Goal: Download file/media

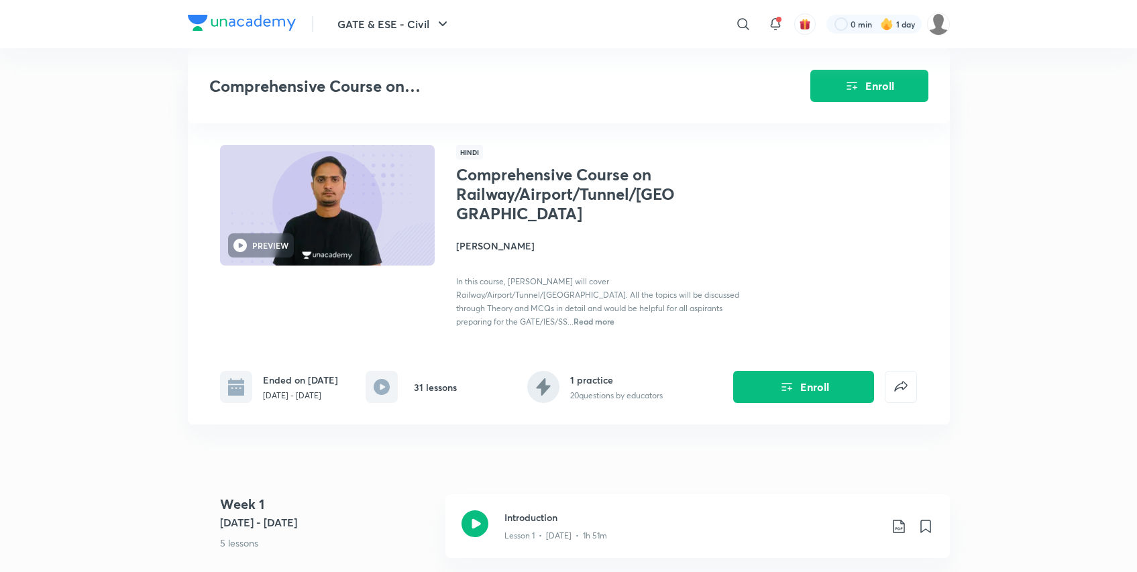
scroll to position [1783, 0]
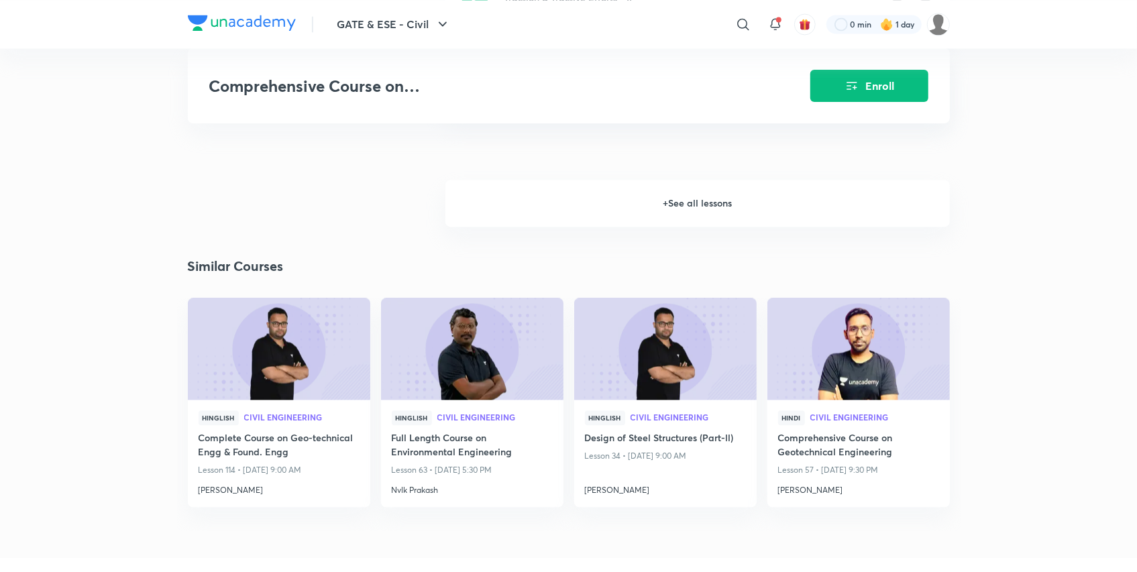
click at [663, 199] on h6 "+ See all lessons" at bounding box center [698, 203] width 505 height 47
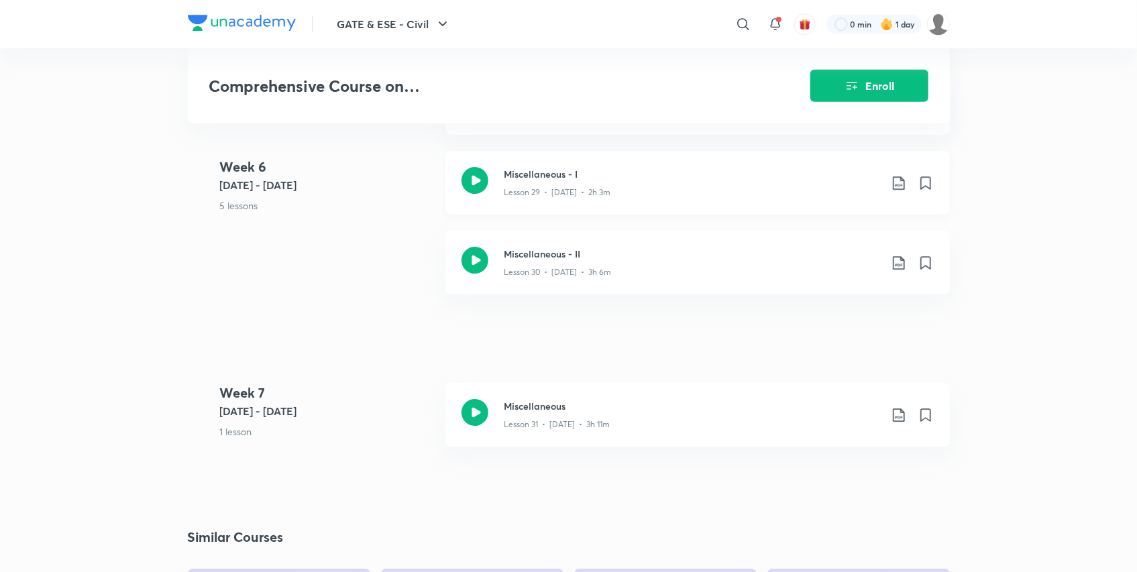
scroll to position [2900, 0]
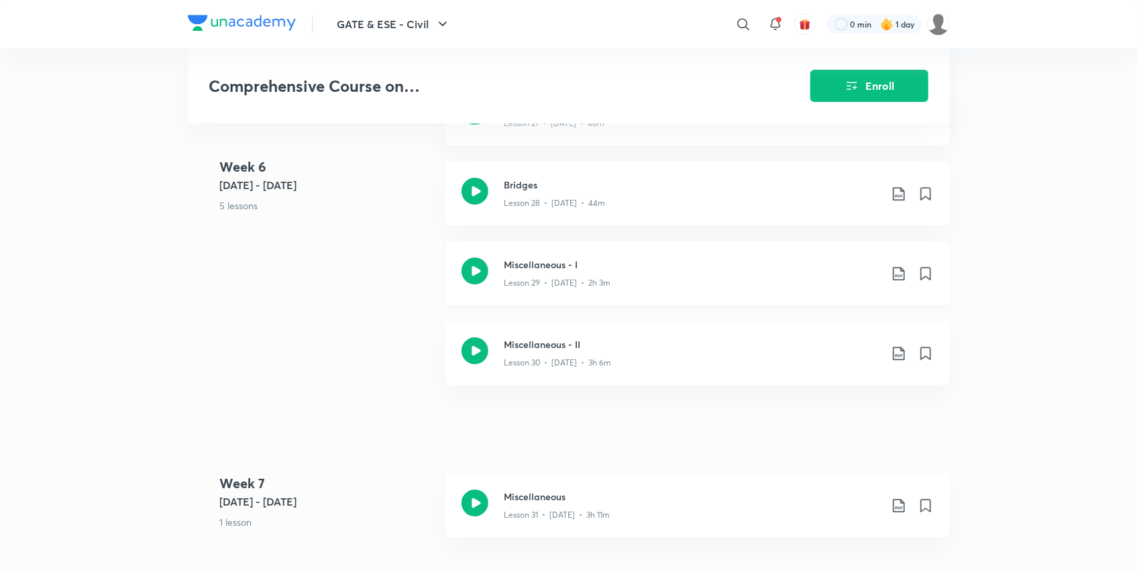
click at [474, 262] on icon at bounding box center [475, 271] width 27 height 27
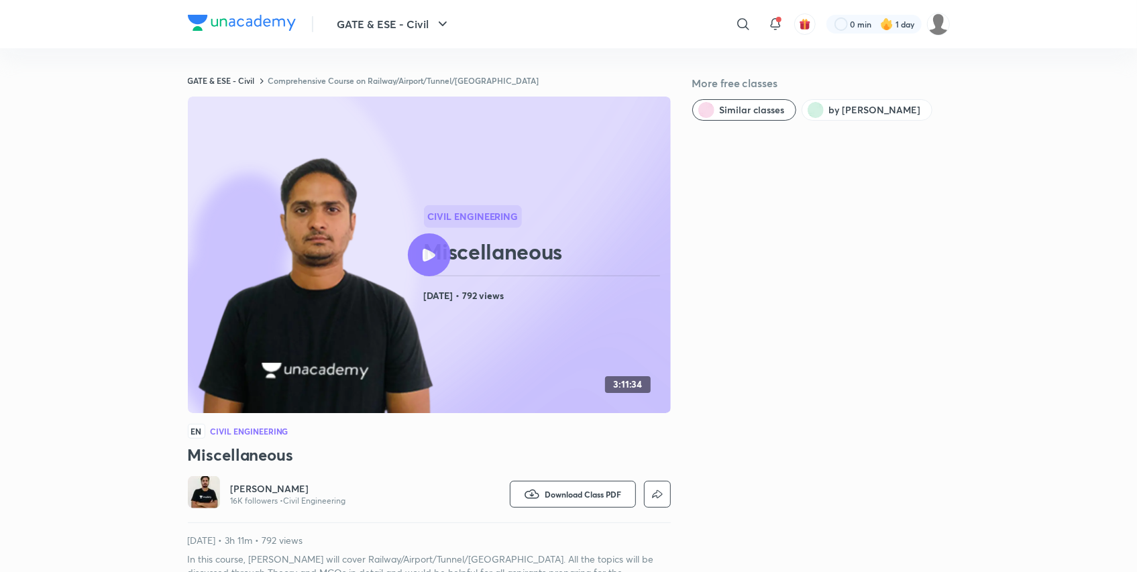
click at [342, 77] on link "Comprehensive Course on Railway/Airport/Tunnel/[GEOGRAPHIC_DATA]" at bounding box center [403, 80] width 271 height 11
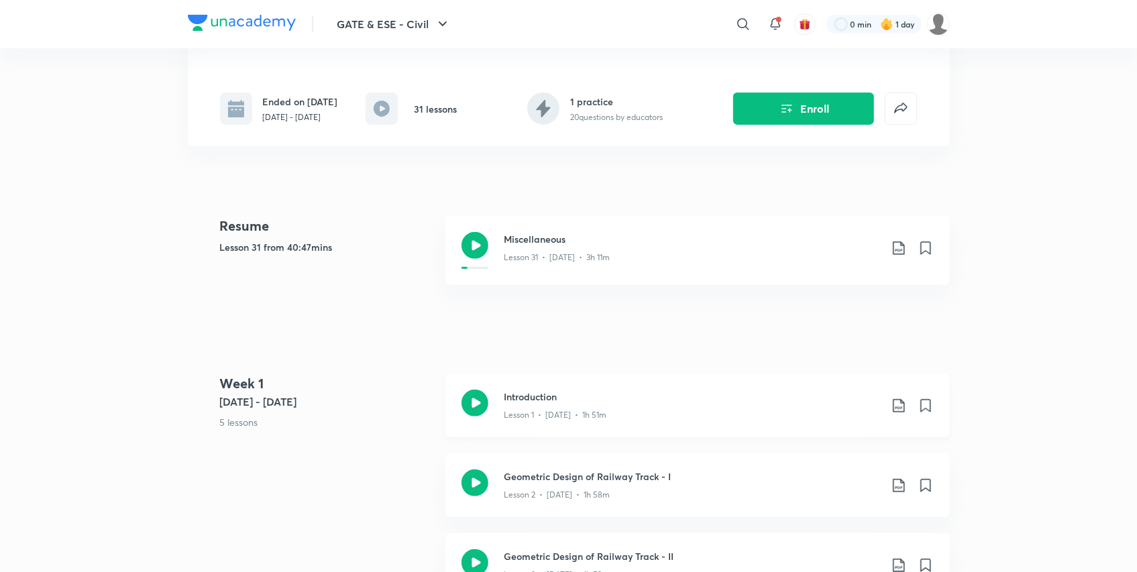
scroll to position [279, 0]
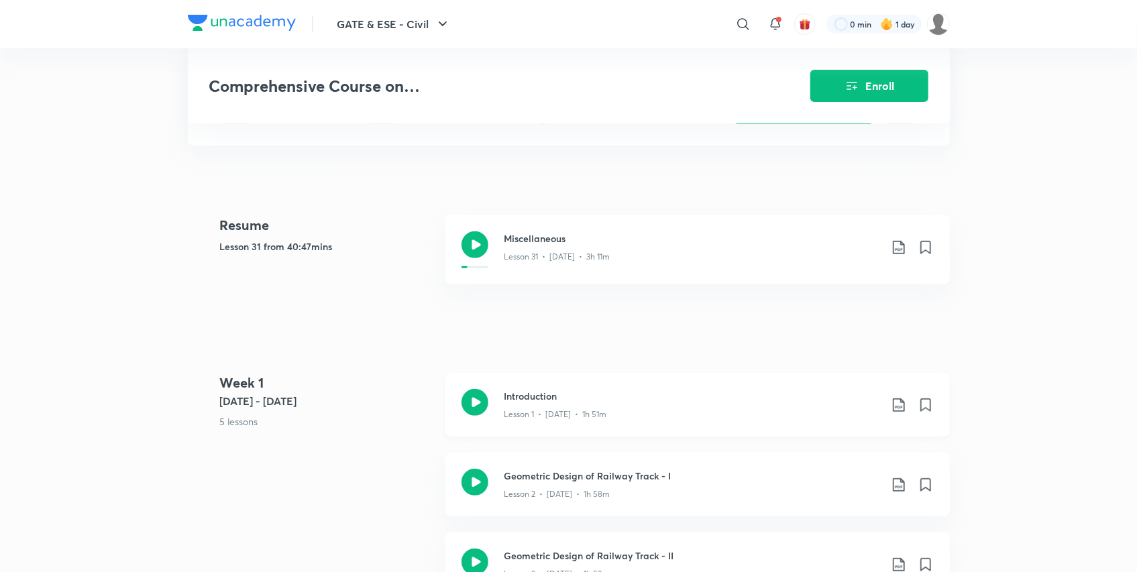
click at [900, 397] on icon at bounding box center [899, 405] width 16 height 16
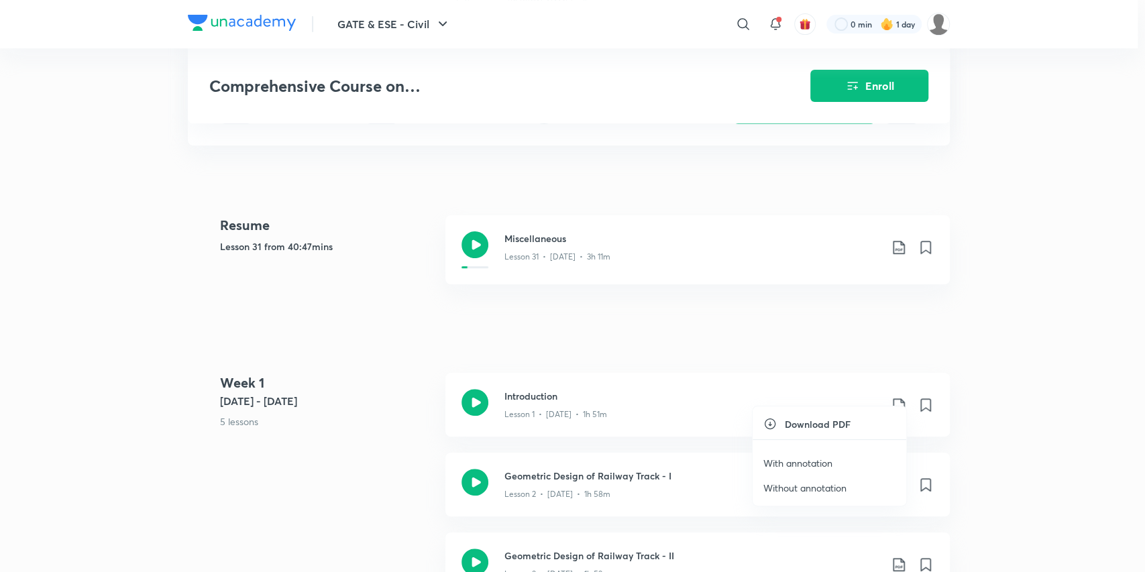
click at [803, 466] on p "With annotation" at bounding box center [798, 463] width 69 height 14
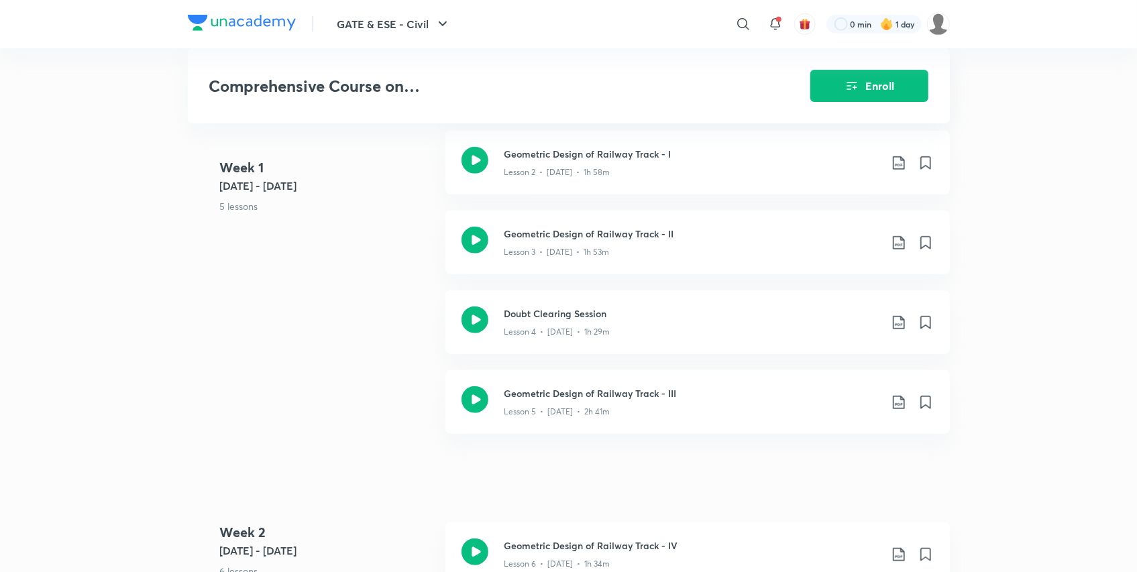
scroll to position [837, 0]
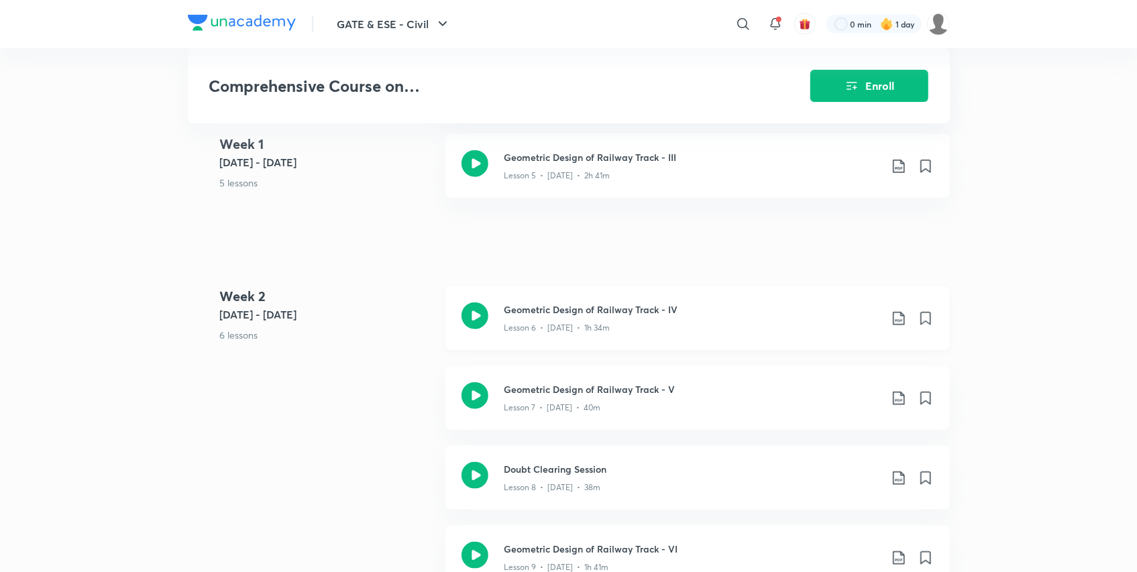
click at [903, 311] on icon at bounding box center [899, 319] width 16 height 16
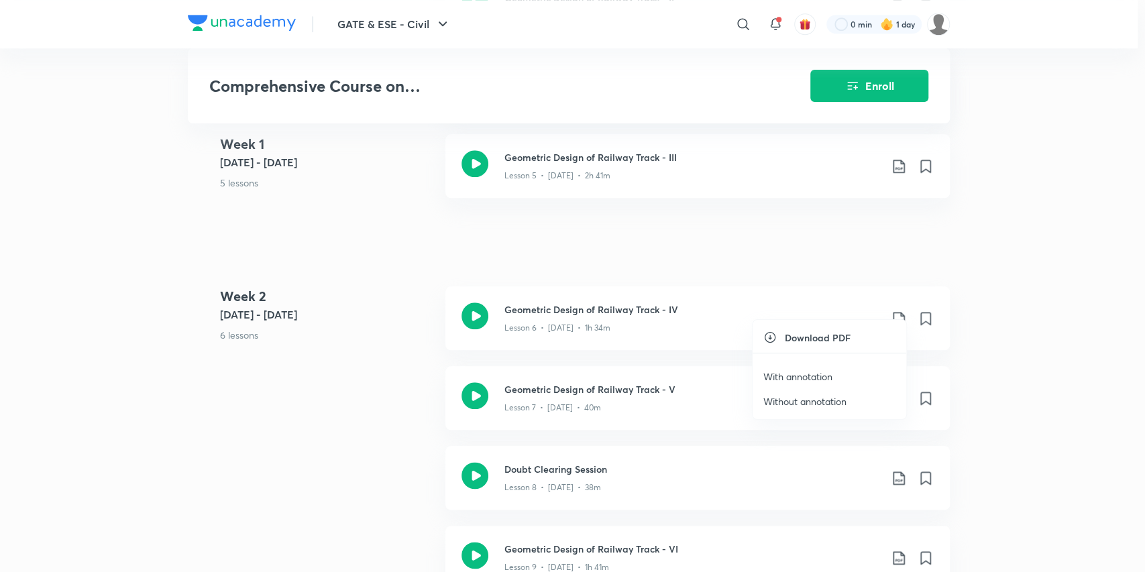
click at [811, 379] on p "With annotation" at bounding box center [798, 377] width 69 height 14
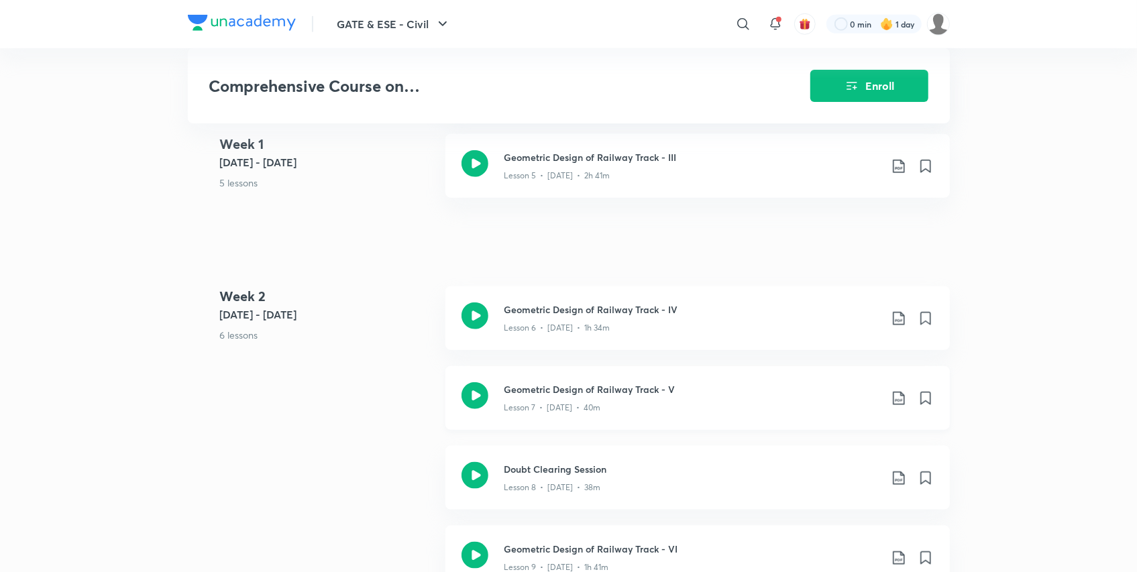
scroll to position [977, 0]
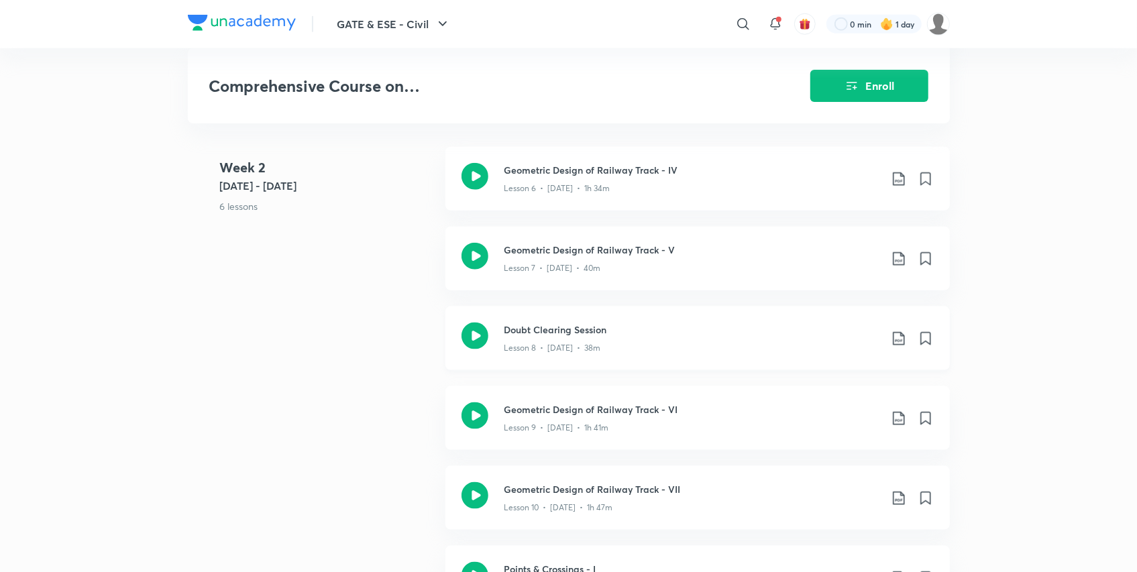
click at [896, 331] on icon at bounding box center [899, 339] width 16 height 16
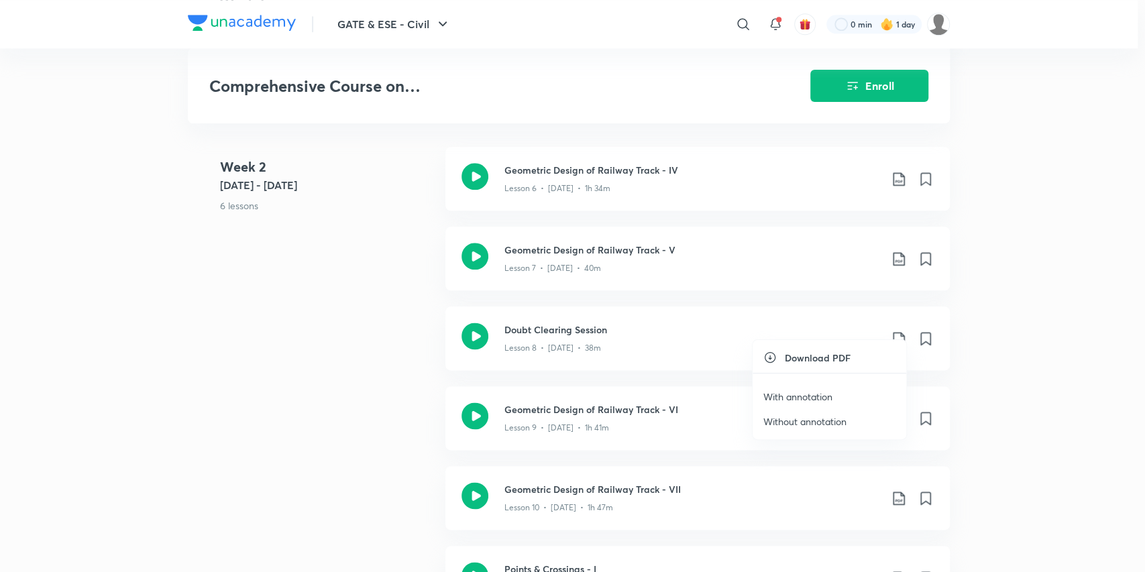
click at [798, 395] on p "With annotation" at bounding box center [798, 397] width 69 height 14
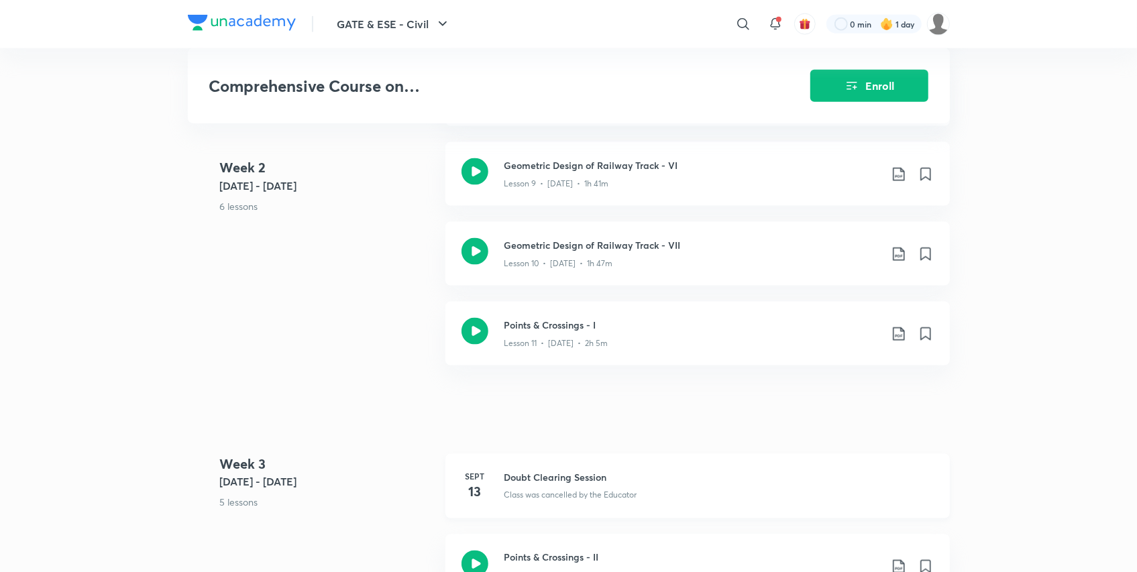
scroll to position [1256, 0]
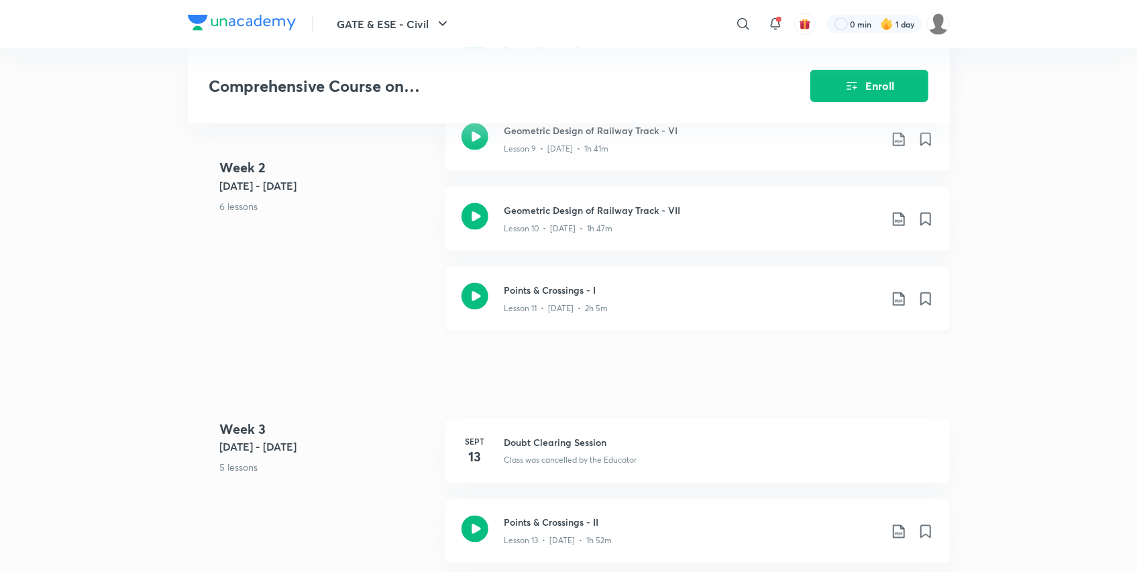
click at [899, 291] on icon at bounding box center [899, 299] width 16 height 16
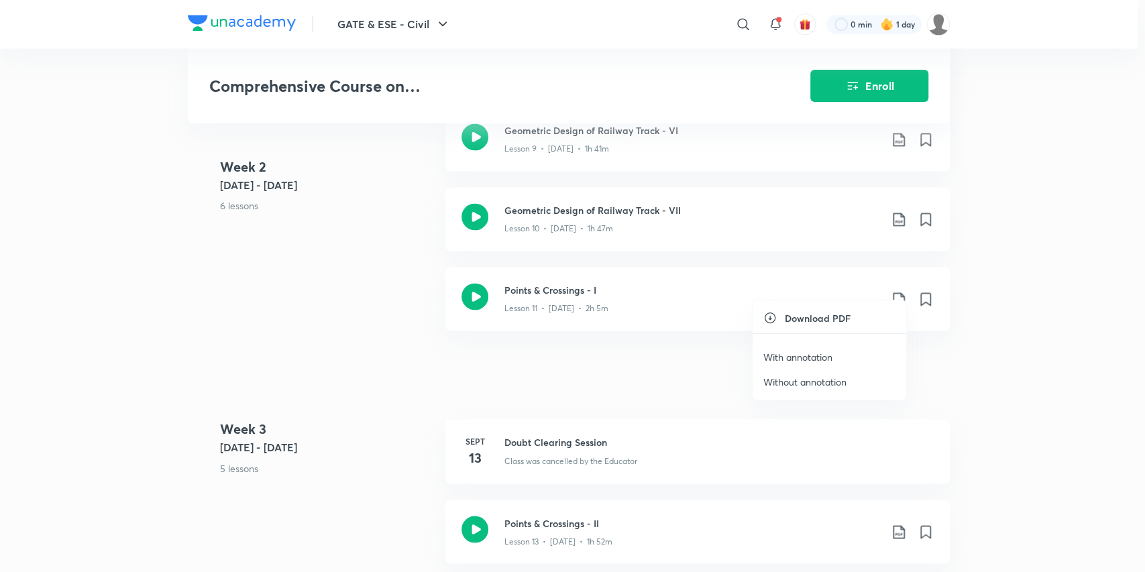
click at [813, 359] on p "With annotation" at bounding box center [798, 357] width 69 height 14
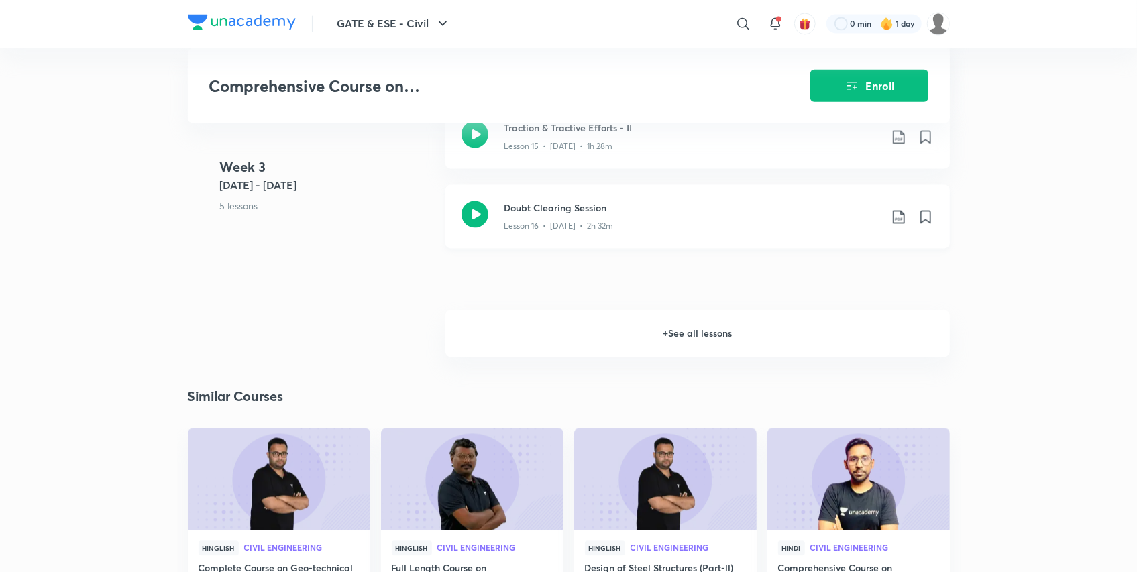
scroll to position [1675, 0]
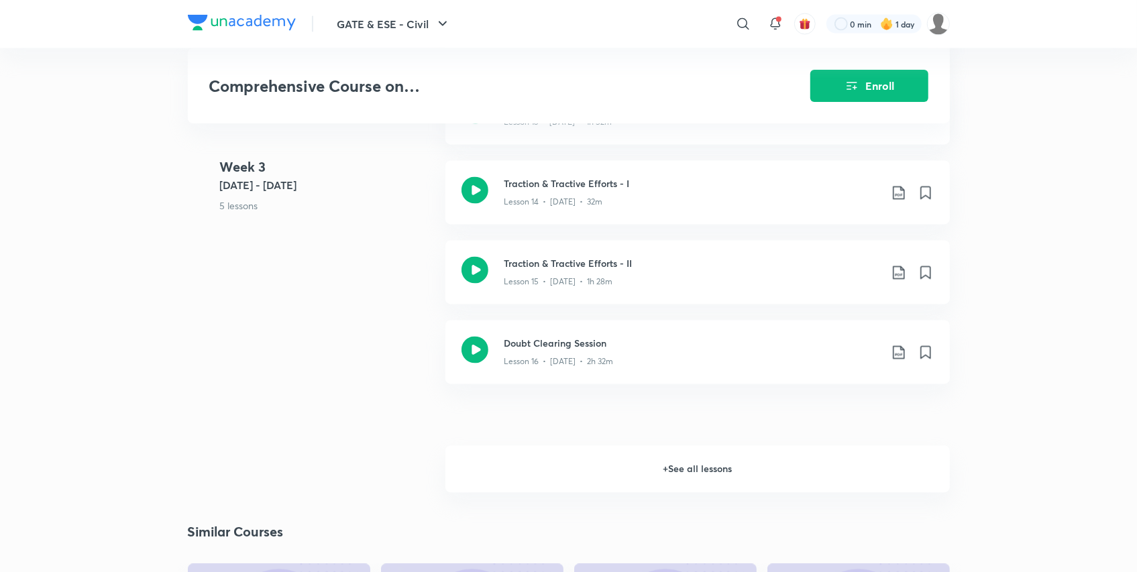
click at [749, 461] on h6 "+ See all lessons" at bounding box center [698, 469] width 505 height 47
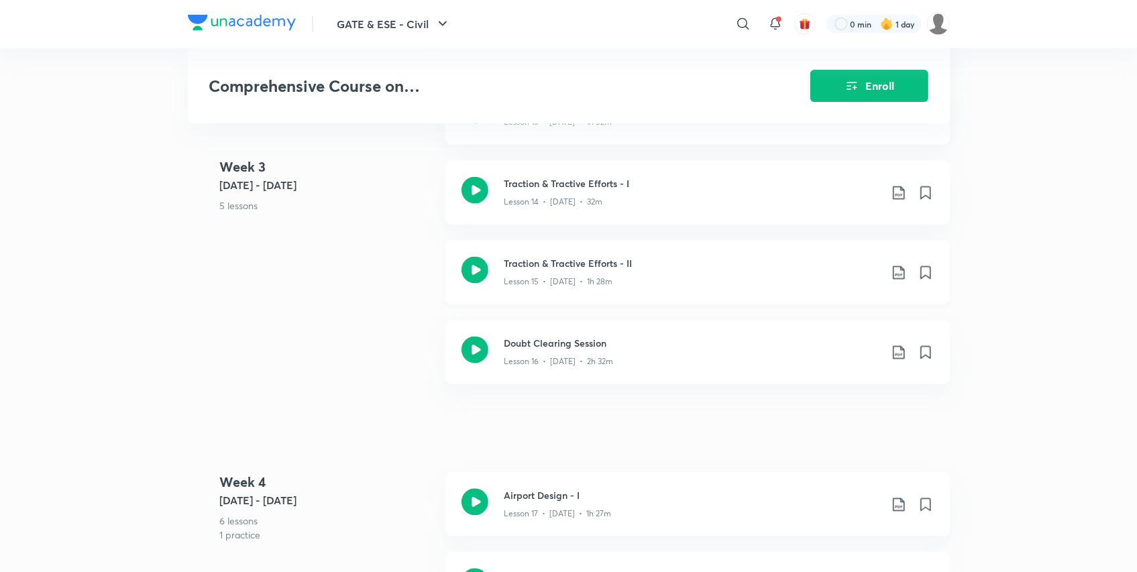
click at [904, 266] on icon at bounding box center [898, 272] width 11 height 13
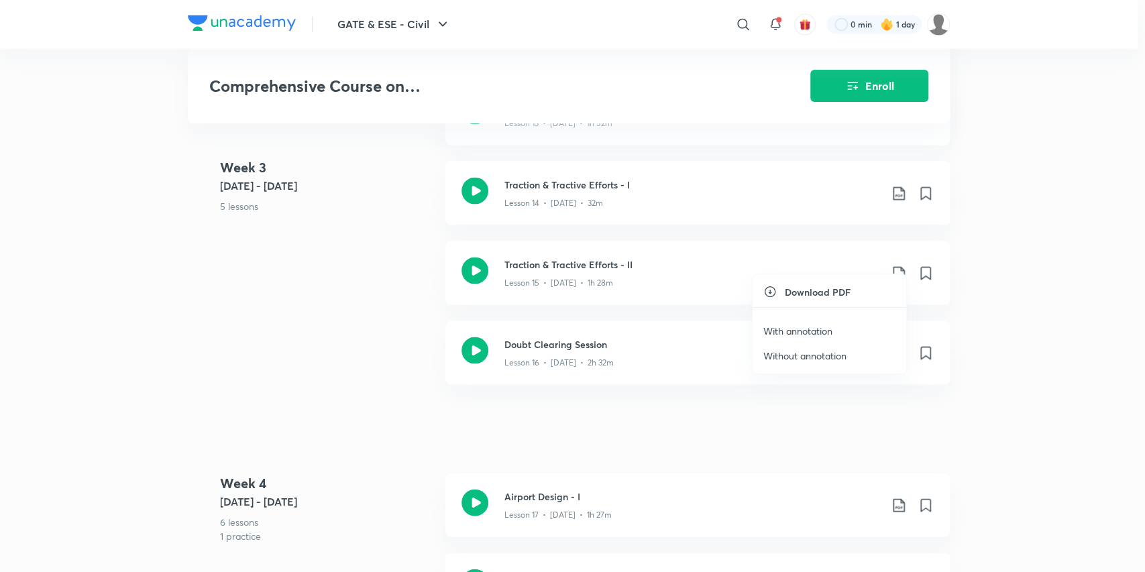
click at [809, 333] on p "With annotation" at bounding box center [798, 331] width 69 height 14
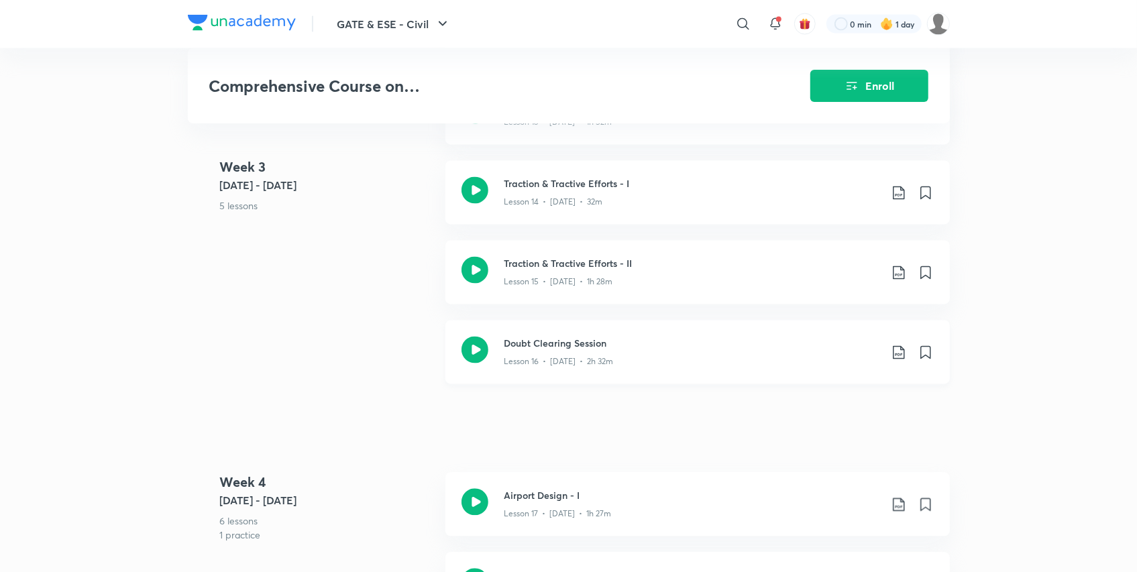
click at [900, 345] on icon at bounding box center [899, 353] width 16 height 16
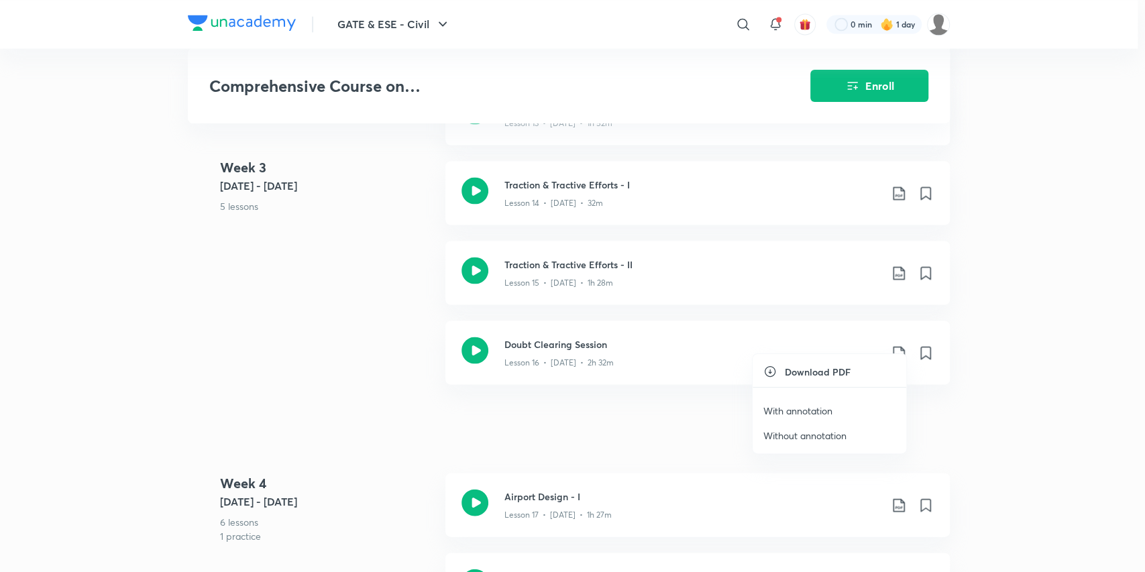
click at [816, 410] on p "With annotation" at bounding box center [798, 411] width 69 height 14
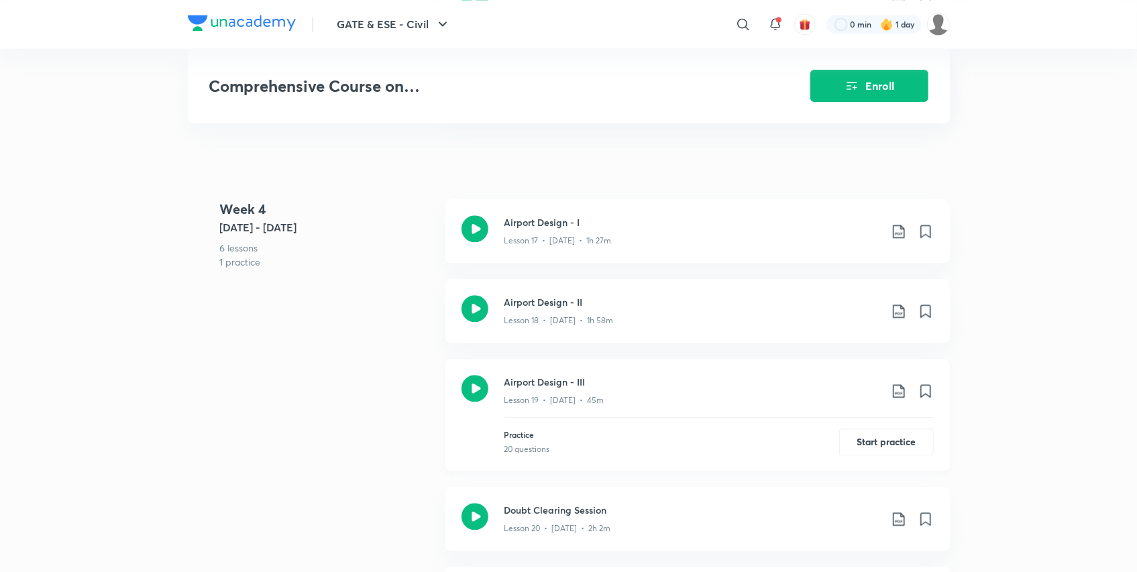
scroll to position [1954, 0]
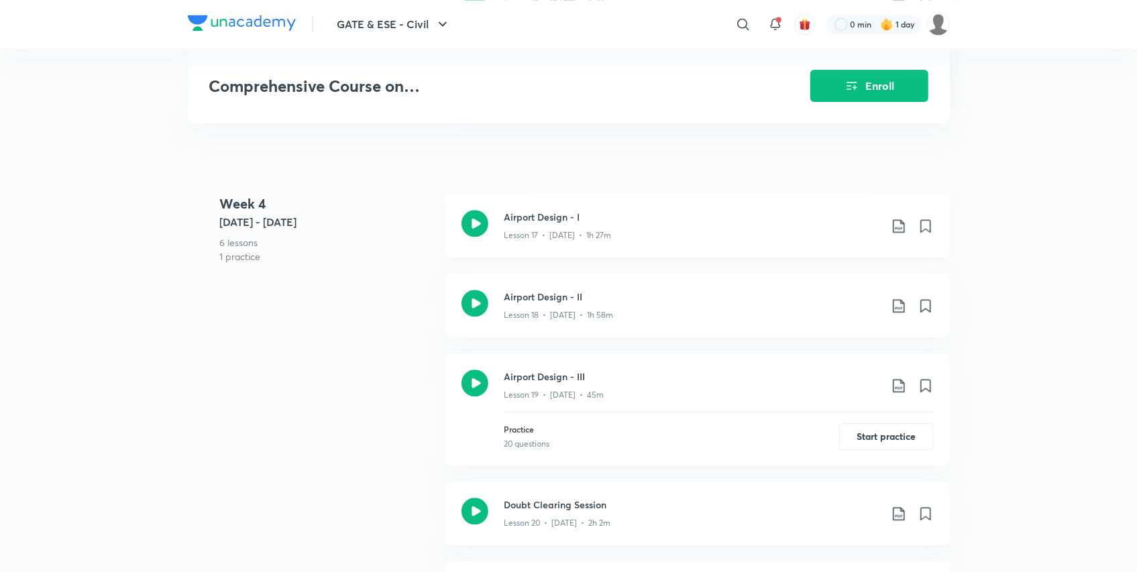
click at [898, 218] on icon at bounding box center [899, 226] width 16 height 16
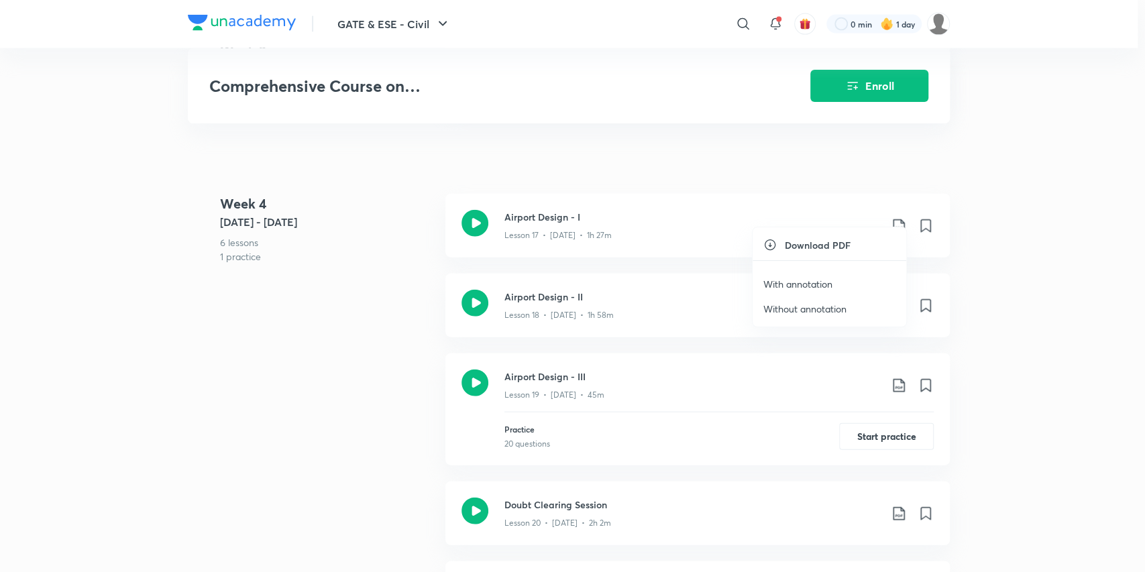
click at [806, 288] on p "With annotation" at bounding box center [798, 284] width 69 height 14
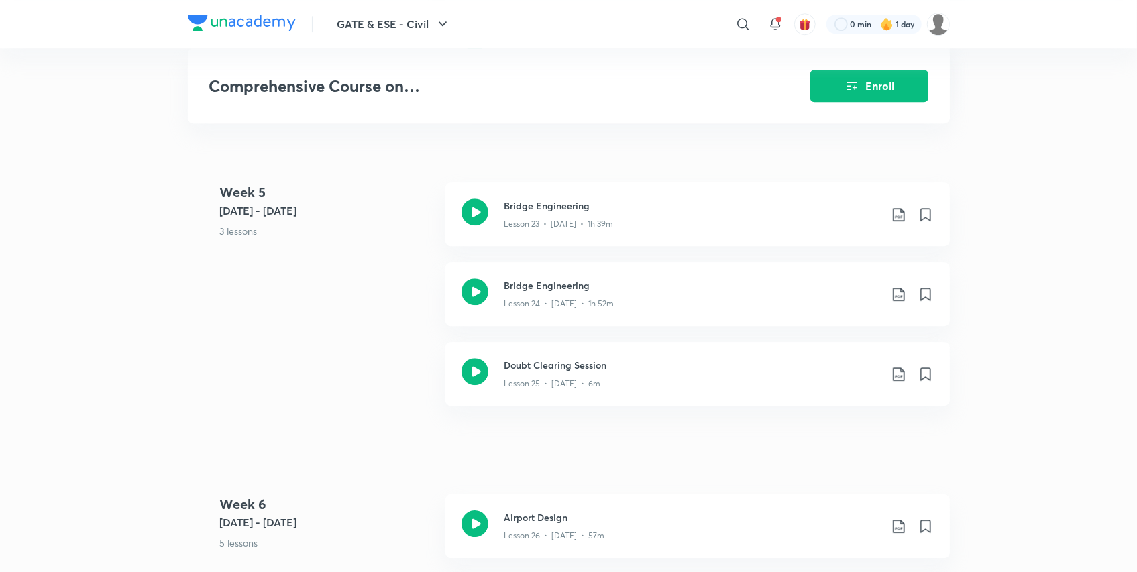
scroll to position [2652, 0]
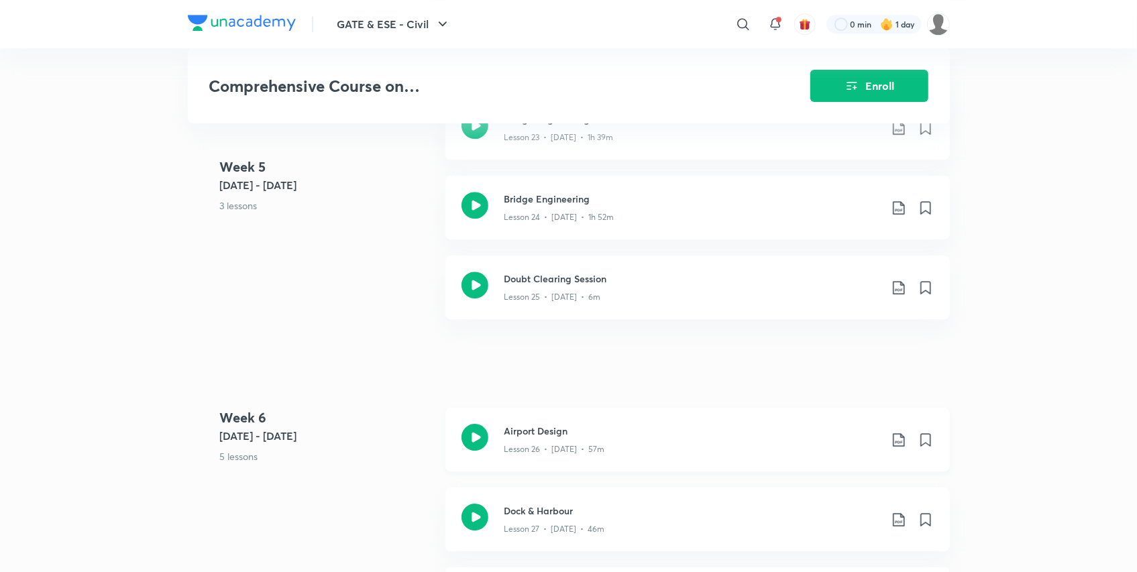
click at [904, 433] on icon at bounding box center [898, 439] width 11 height 13
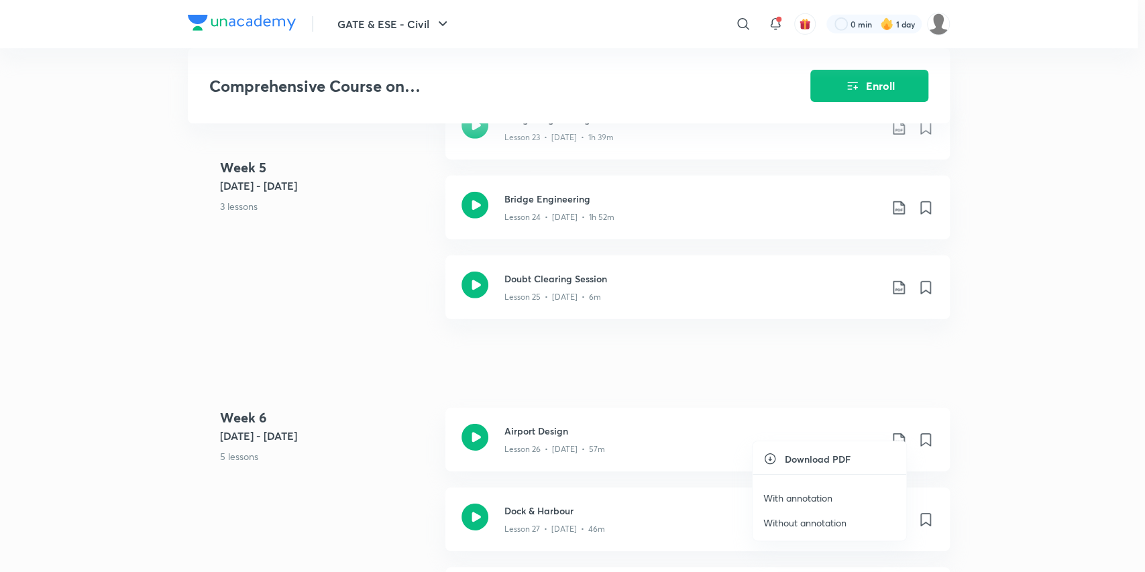
click at [809, 497] on p "With annotation" at bounding box center [798, 498] width 69 height 14
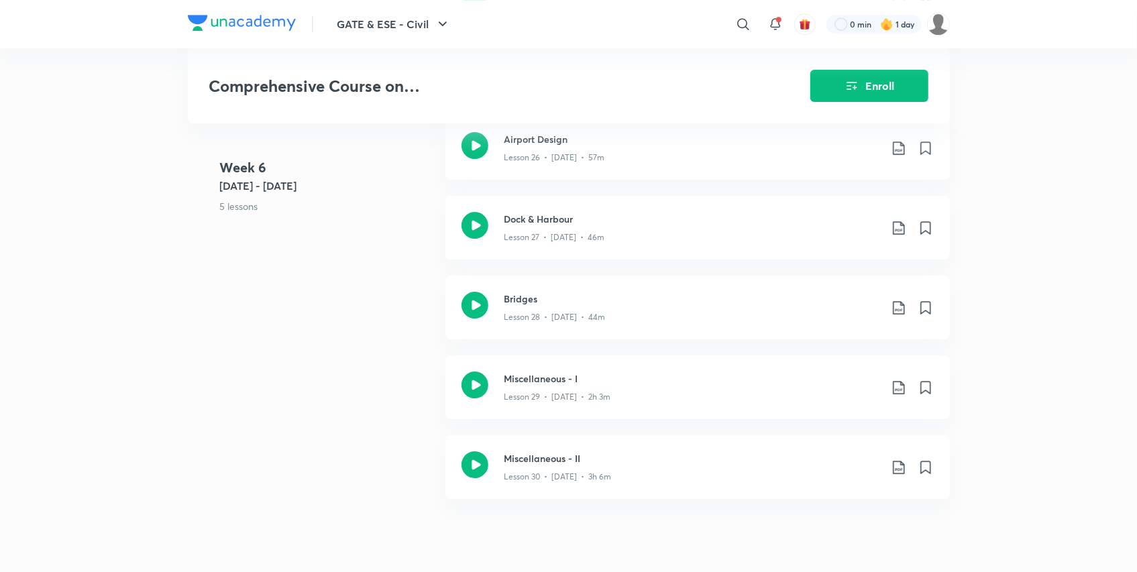
scroll to position [2931, 0]
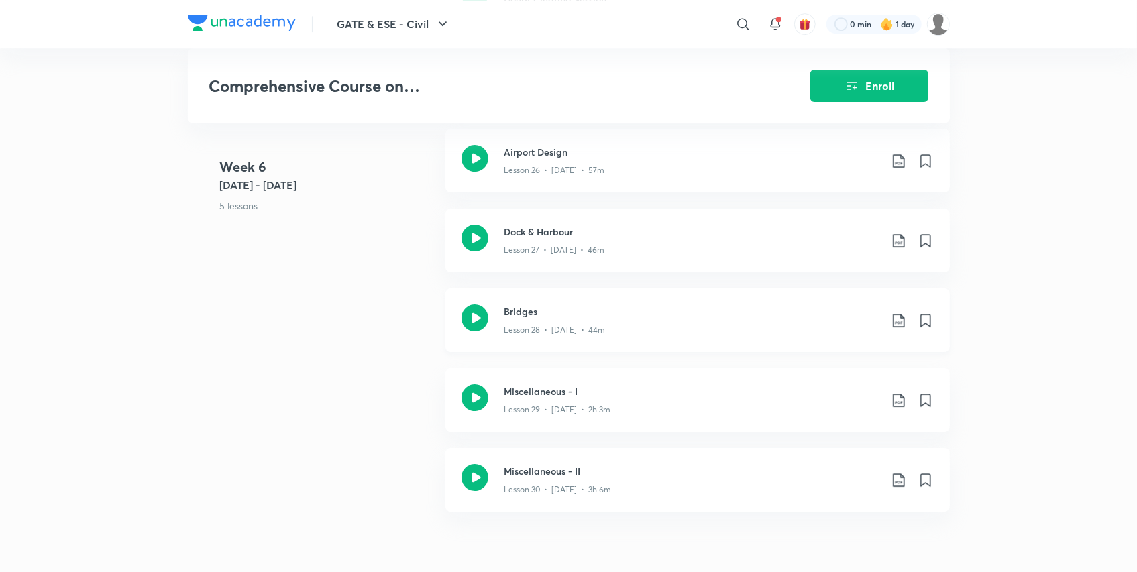
click at [902, 313] on icon at bounding box center [899, 321] width 16 height 16
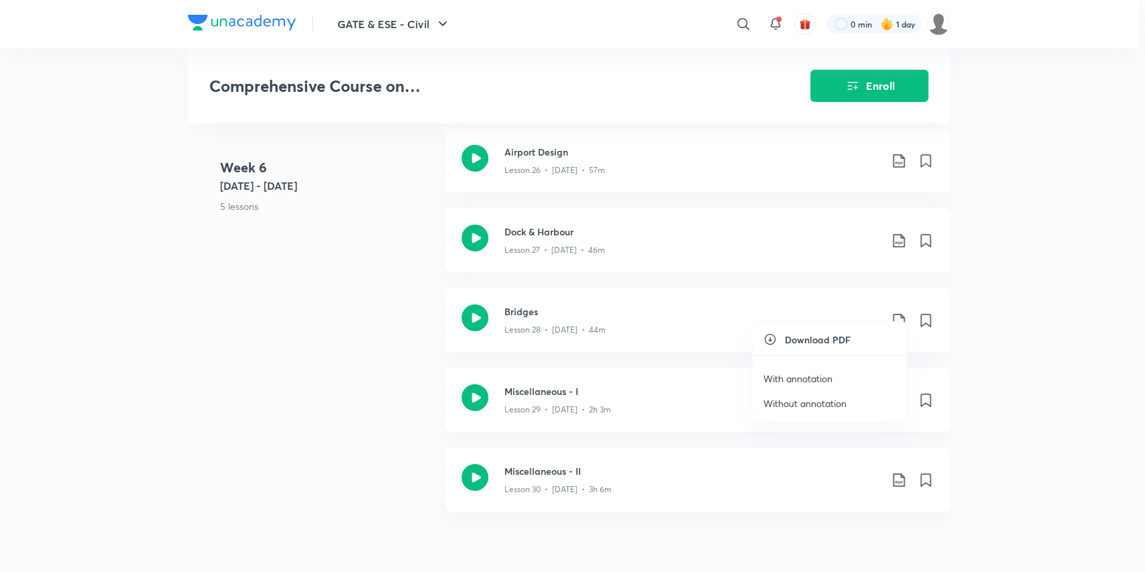
click at [896, 221] on div at bounding box center [572, 286] width 1145 height 572
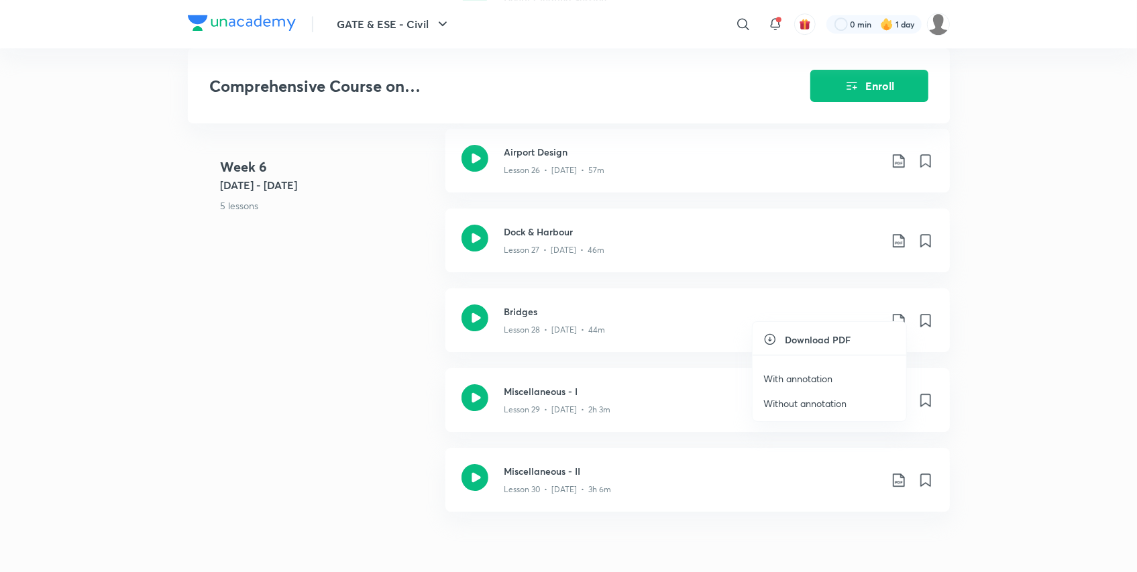
click at [896, 234] on icon at bounding box center [898, 240] width 11 height 13
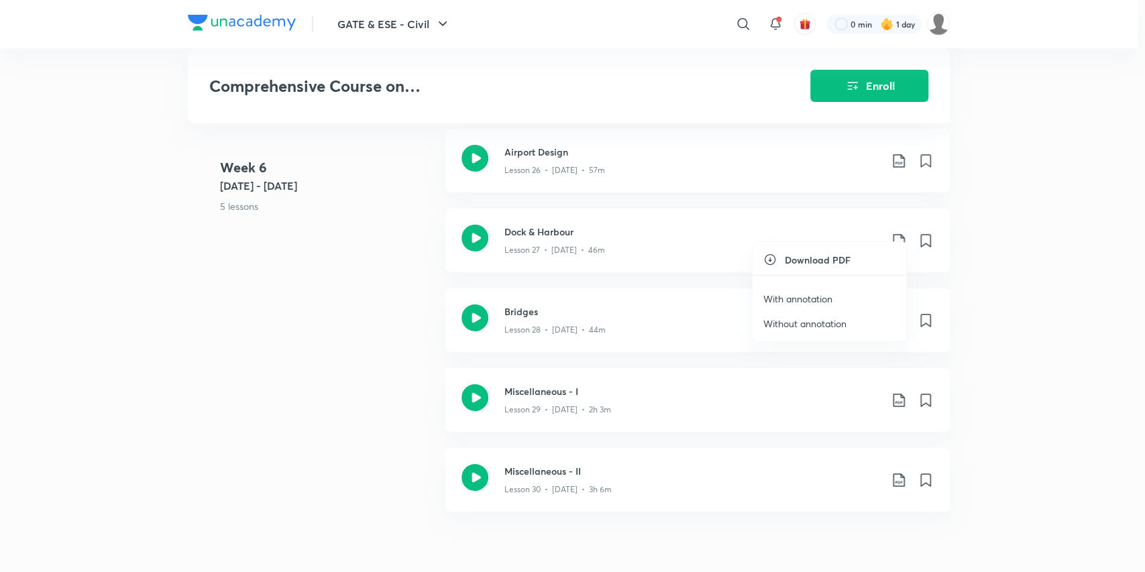
click at [812, 299] on p "With annotation" at bounding box center [798, 299] width 69 height 14
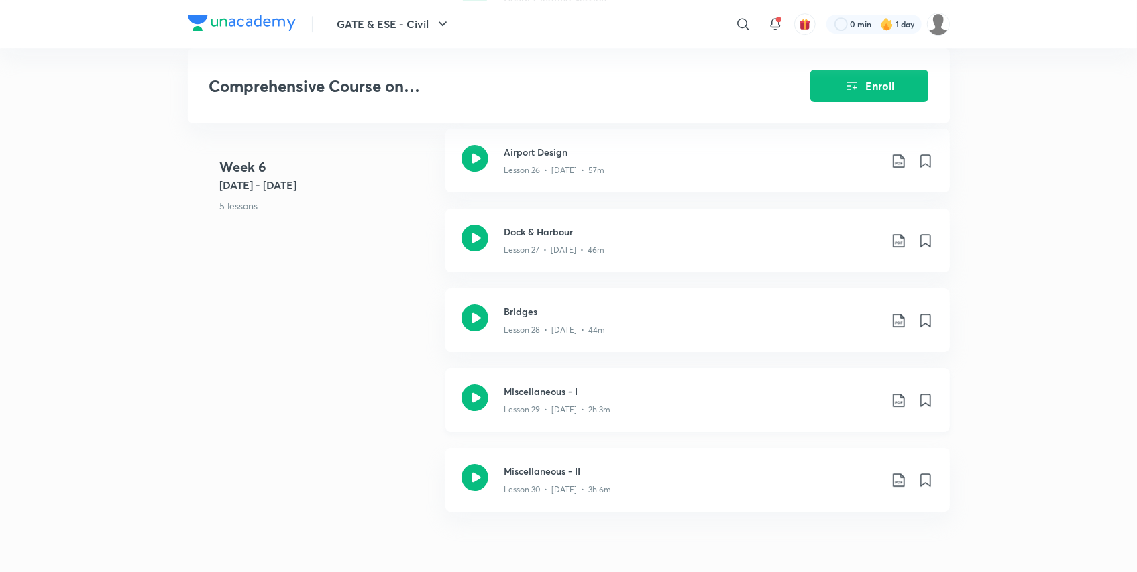
click at [902, 394] on icon at bounding box center [898, 400] width 11 height 13
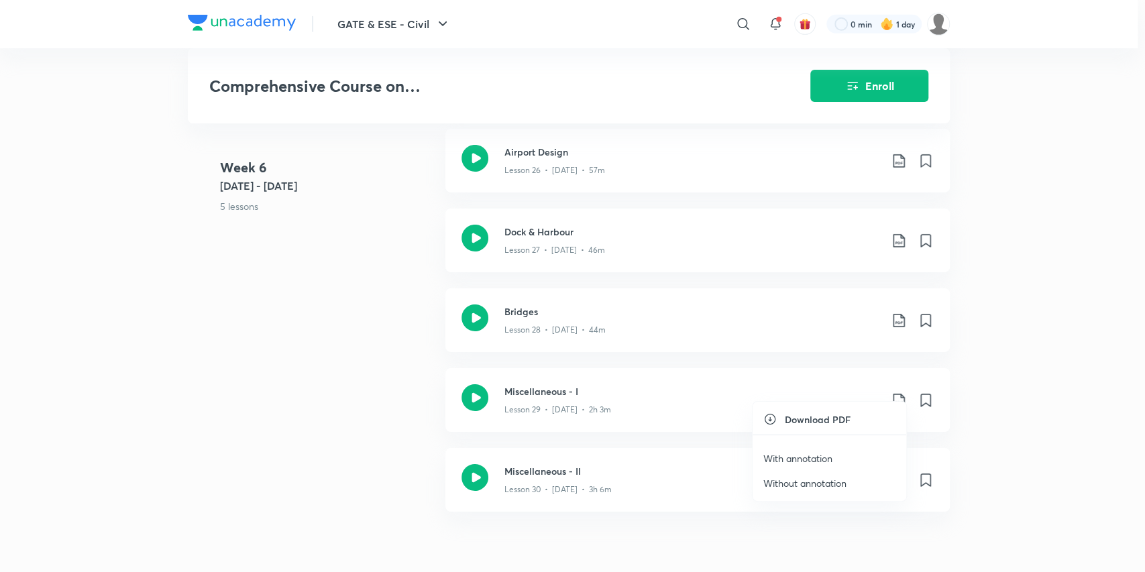
click at [811, 458] on p "With annotation" at bounding box center [798, 459] width 69 height 14
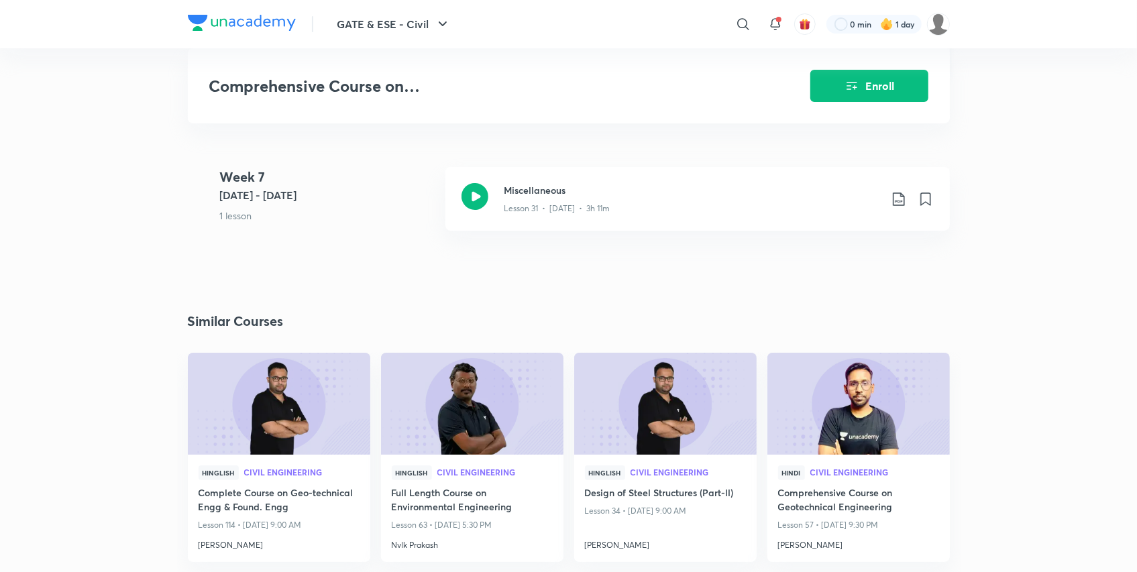
scroll to position [3070, 0]
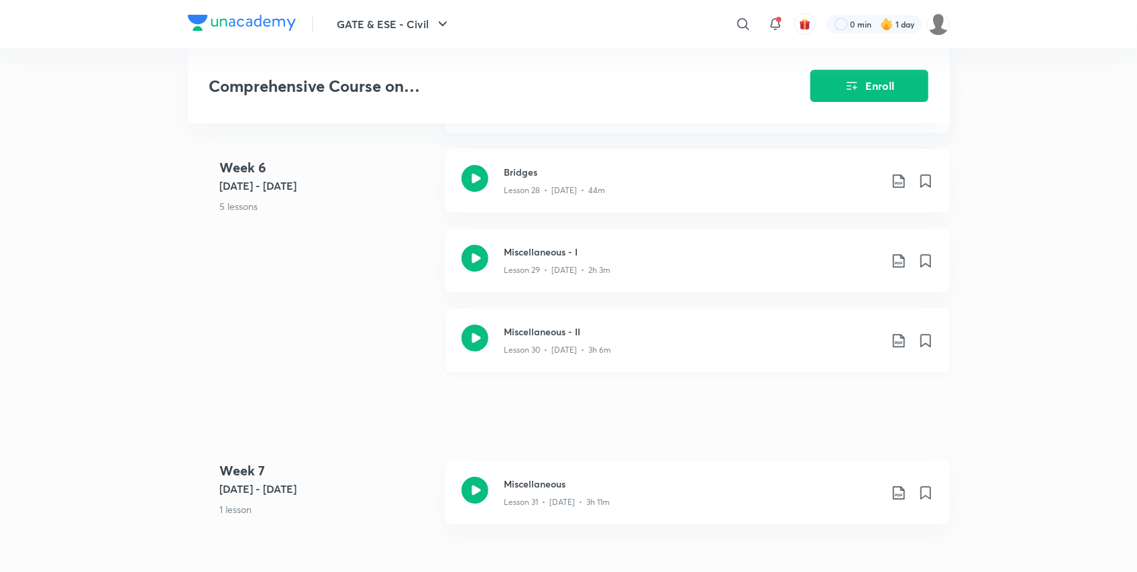
click at [899, 333] on icon at bounding box center [899, 341] width 16 height 16
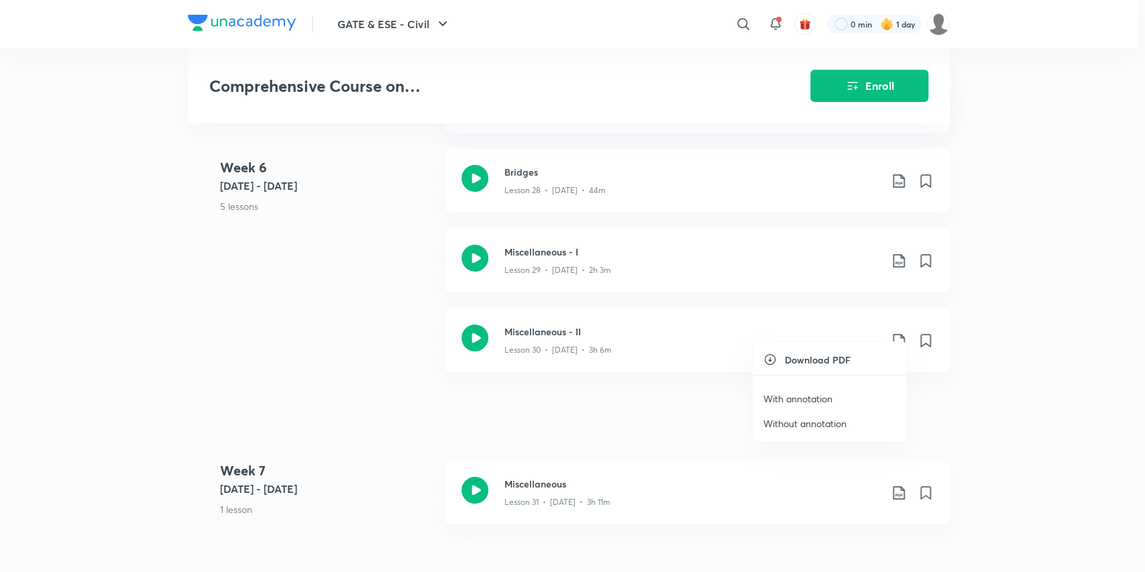
click at [802, 398] on p "With annotation" at bounding box center [798, 399] width 69 height 14
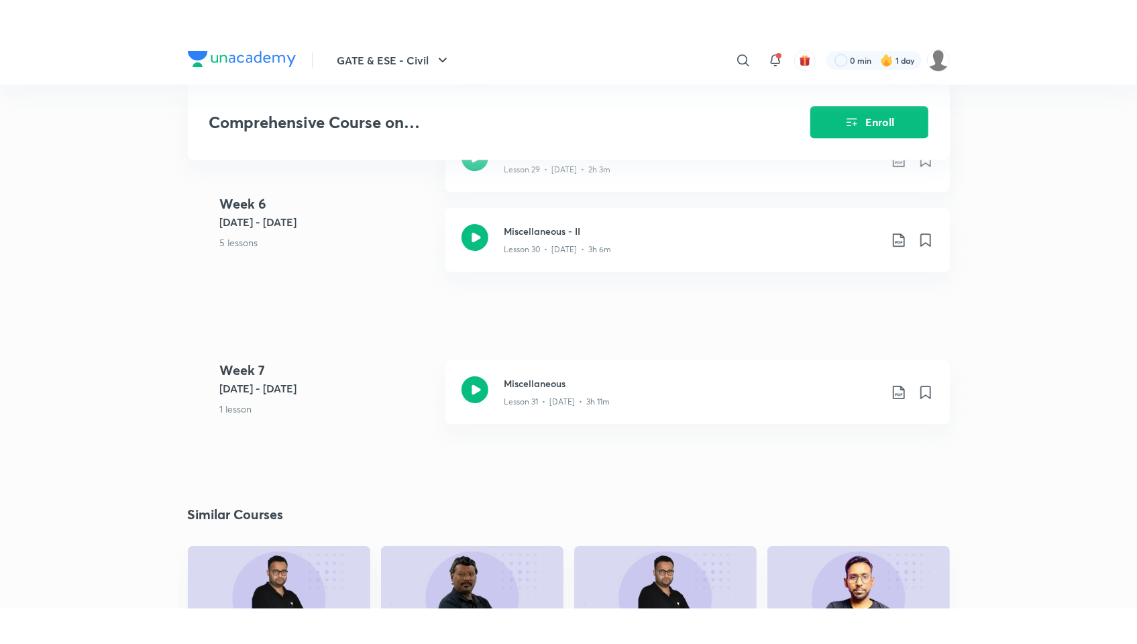
scroll to position [3210, 0]
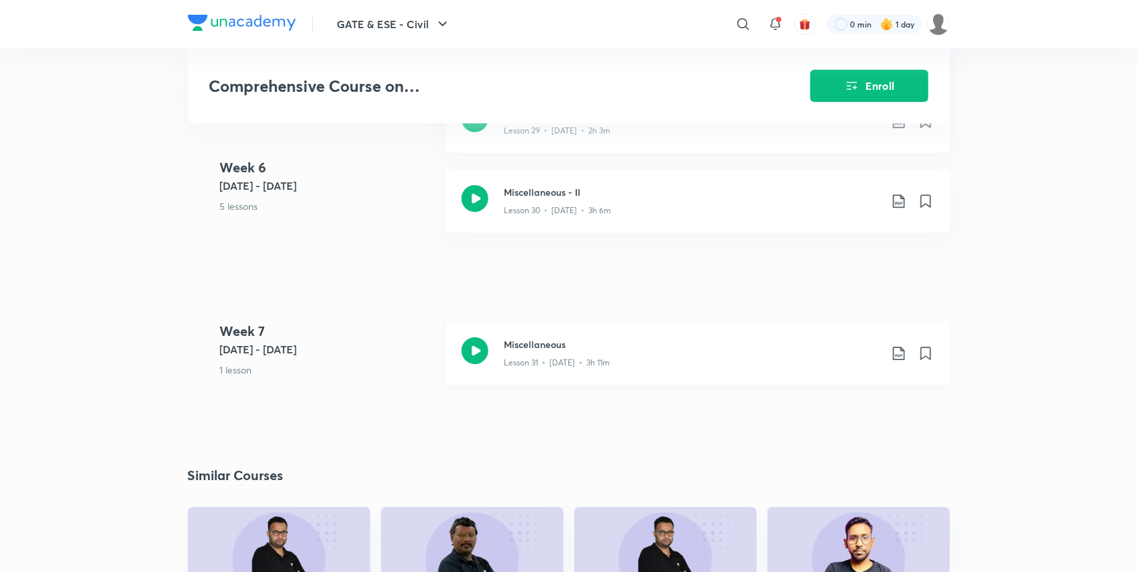
click at [484, 340] on icon at bounding box center [475, 350] width 27 height 27
